Goal: Task Accomplishment & Management: Manage account settings

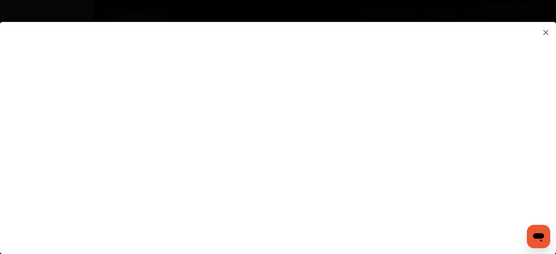
click at [417, 229] on flutter-view at bounding box center [278, 131] width 556 height 218
type input "**********"
click at [284, 207] on flutter-view "**********" at bounding box center [278, 131] width 556 height 218
click at [399, 161] on flutter-view at bounding box center [278, 131] width 556 height 218
click at [479, 139] on flutter-view at bounding box center [278, 131] width 556 height 218
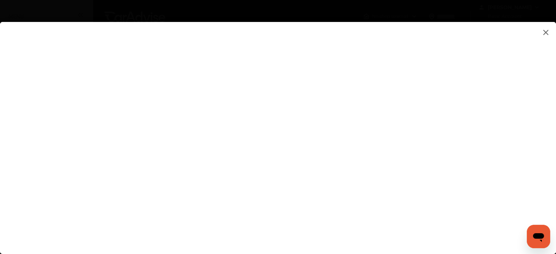
click at [479, 139] on flutter-view at bounding box center [278, 131] width 556 height 218
click at [483, 90] on flutter-view at bounding box center [278, 131] width 556 height 218
click at [479, 38] on flutter-view at bounding box center [278, 131] width 556 height 218
click at [478, 121] on flutter-view at bounding box center [278, 131] width 556 height 218
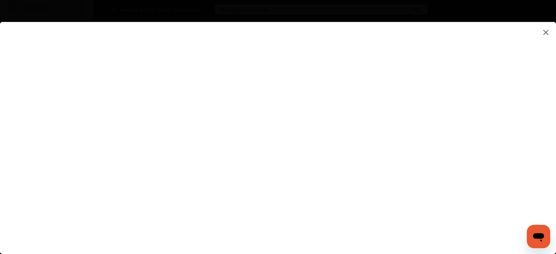
scroll to position [37, 0]
click at [479, 181] on flutter-view at bounding box center [278, 131] width 556 height 218
click at [397, 204] on flutter-view at bounding box center [278, 131] width 556 height 218
type textarea "**********"
click at [391, 218] on flutter-view at bounding box center [278, 131] width 556 height 218
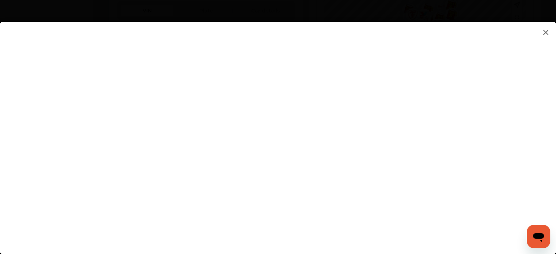
scroll to position [293, 0]
click at [480, 158] on flutter-view at bounding box center [278, 131] width 556 height 218
click at [396, 153] on flutter-view at bounding box center [278, 131] width 556 height 218
drag, startPoint x: 396, startPoint y: 153, endPoint x: 332, endPoint y: 156, distance: 64.1
click at [332, 156] on input at bounding box center [392, 158] width 152 height 10
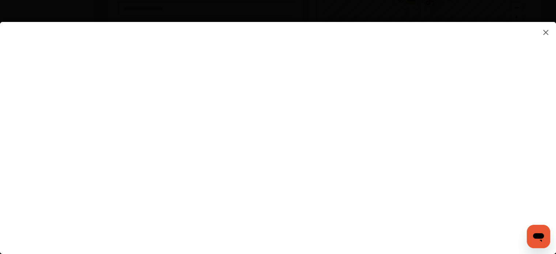
click at [358, 159] on input at bounding box center [392, 158] width 152 height 10
click at [353, 150] on flutter-view at bounding box center [278, 131] width 556 height 218
click at [353, 154] on input at bounding box center [392, 158] width 152 height 10
click at [364, 155] on input at bounding box center [392, 158] width 152 height 10
type input "*********"
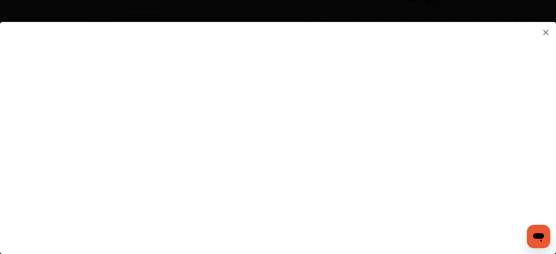
click at [363, 202] on flutter-view at bounding box center [278, 131] width 556 height 218
click at [370, 184] on flutter-view at bounding box center [278, 131] width 556 height 218
click at [311, 208] on flutter-view at bounding box center [278, 131] width 556 height 218
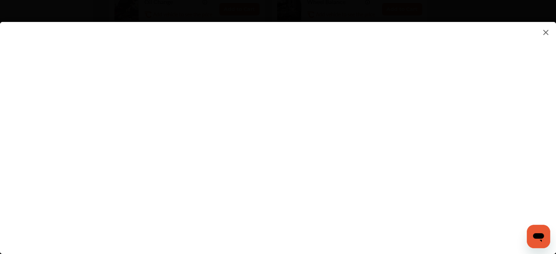
click at [333, 225] on flutter-view at bounding box center [278, 131] width 556 height 218
click at [544, 30] on img at bounding box center [546, 32] width 9 height 9
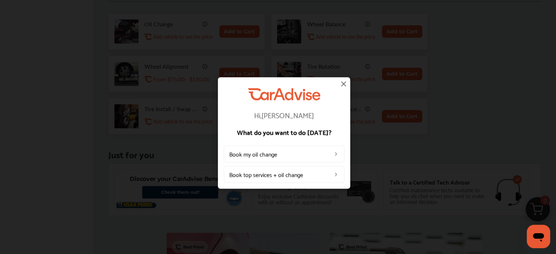
click at [348, 83] on img at bounding box center [343, 83] width 9 height 9
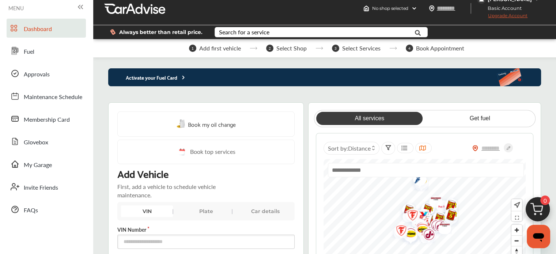
scroll to position [0, 0]
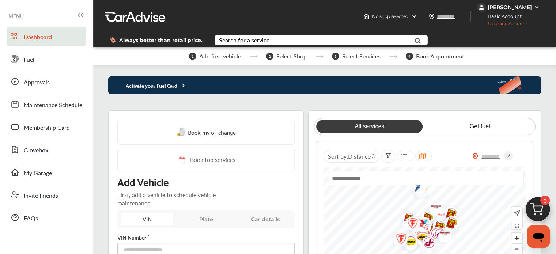
click at [501, 15] on span "Basic Account" at bounding box center [502, 16] width 49 height 8
click at [522, 8] on div "[PERSON_NAME]" at bounding box center [510, 7] width 44 height 7
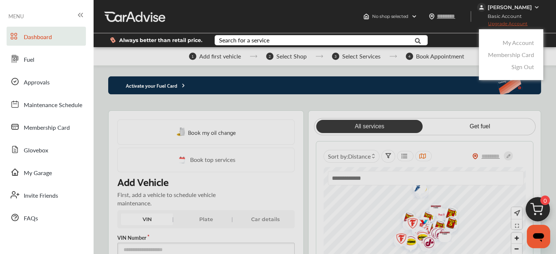
click at [528, 44] on link "My Account" at bounding box center [518, 42] width 31 height 8
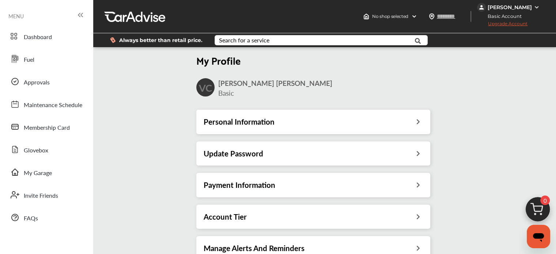
click at [409, 120] on div "Personal Information" at bounding box center [313, 122] width 219 height 10
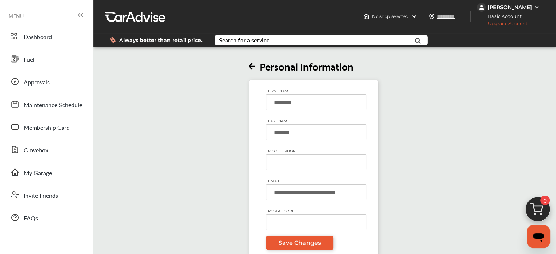
click at [323, 161] on input "MOBILE PHONE:" at bounding box center [316, 162] width 100 height 16
type input "**********"
click at [316, 243] on span "Save Changes" at bounding box center [300, 243] width 42 height 7
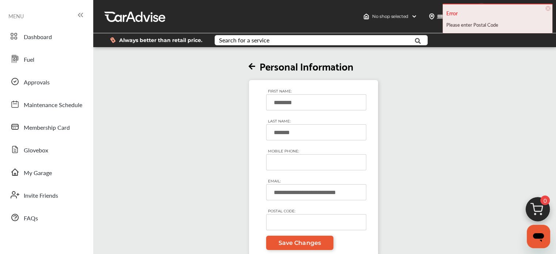
click at [253, 65] on icon at bounding box center [252, 67] width 7 height 8
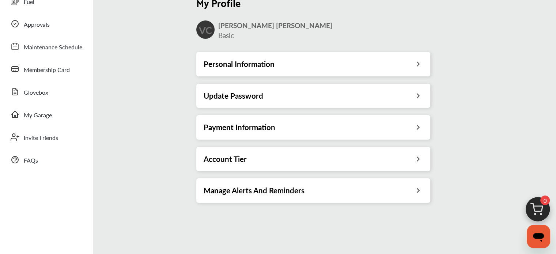
scroll to position [73, 0]
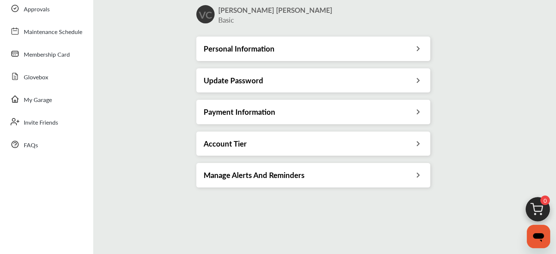
click at [400, 82] on div "Update Password" at bounding box center [313, 81] width 219 height 10
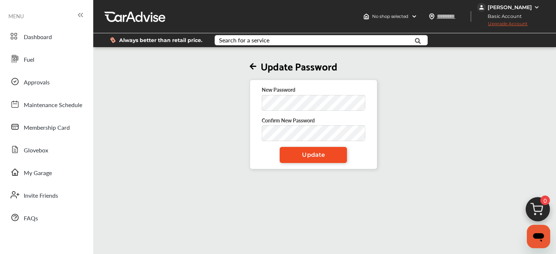
click at [331, 159] on link "Update" at bounding box center [313, 155] width 67 height 16
click at [324, 156] on span "Update" at bounding box center [313, 154] width 23 height 7
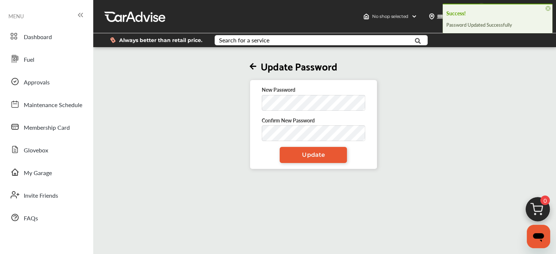
click at [256, 69] on icon at bounding box center [253, 67] width 7 height 8
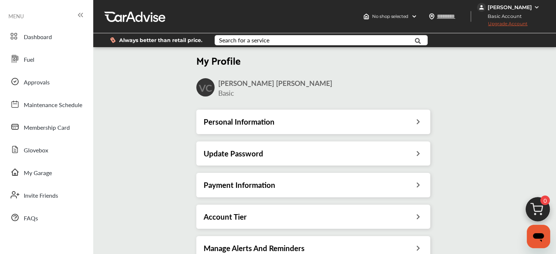
scroll to position [73, 0]
